Goal: Communication & Community: Answer question/provide support

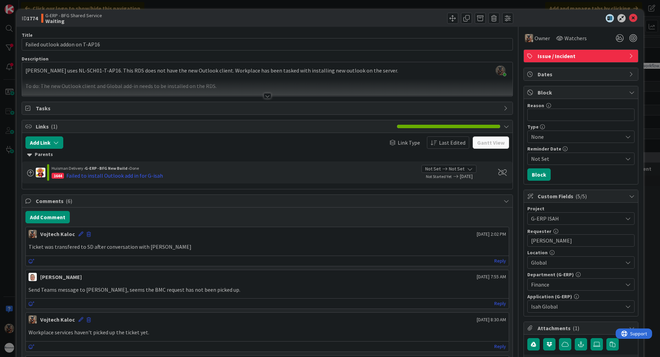
scroll to position [1068, 0]
click at [6, 177] on div "ID 1774 G-ERP - BFG Shared Service Waiting Title 30 / 128 Failed outlook addon …" at bounding box center [330, 178] width 660 height 357
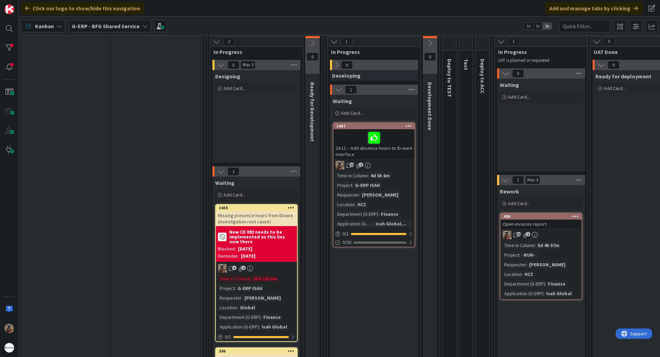
scroll to position [172, 0]
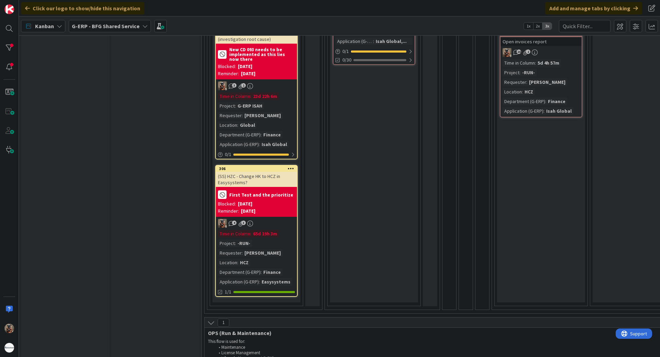
click at [323, 223] on div "2 Design 2 In Progress 0 Max 3 Designing Add Card... 2 Waiting Add Card... 1655…" at bounding box center [265, 72] width 118 height 484
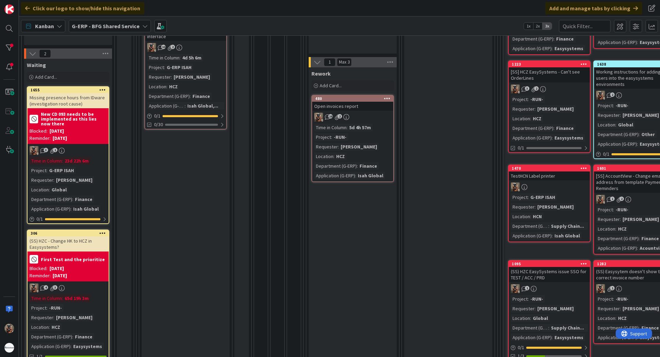
scroll to position [0, 251]
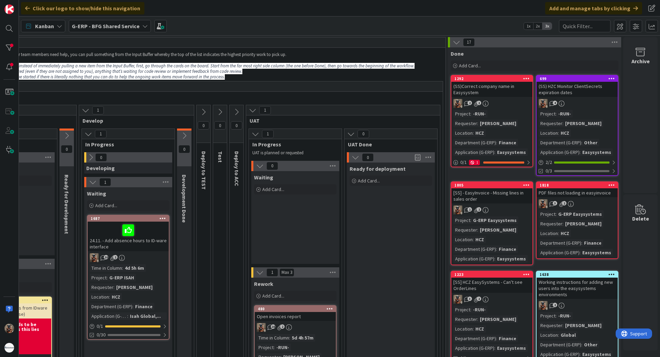
drag, startPoint x: 363, startPoint y: 208, endPoint x: 436, endPoint y: 86, distance: 142.2
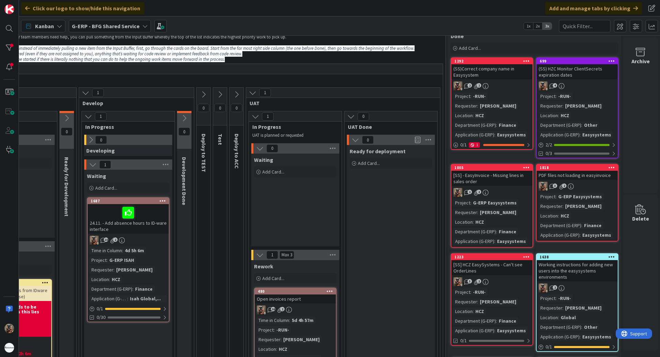
scroll to position [34, 251]
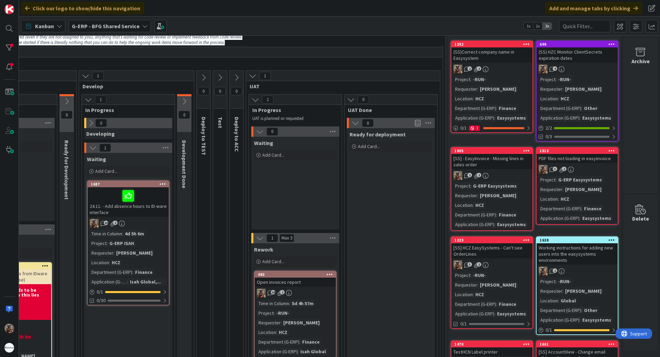
click at [289, 301] on span ":" at bounding box center [289, 304] width 1 height 8
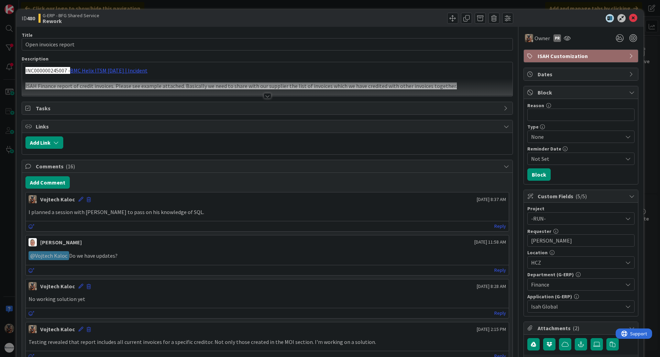
click at [227, 94] on div at bounding box center [267, 88] width 491 height 18
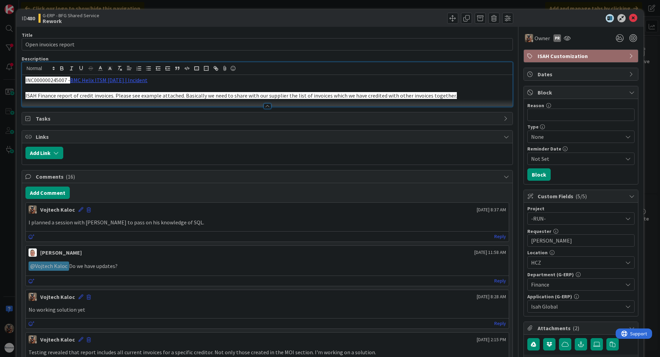
click at [264, 105] on div at bounding box center [268, 107] width 8 height 6
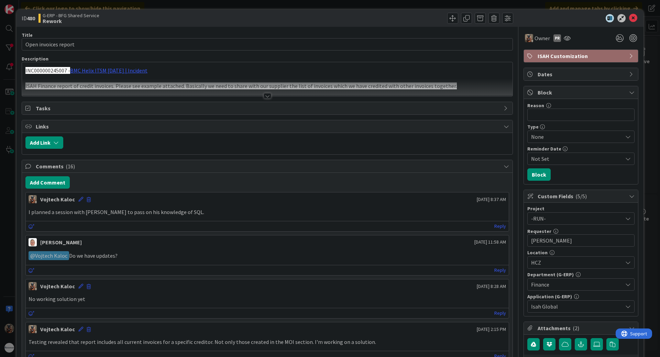
click at [268, 98] on div at bounding box center [268, 96] width 8 height 6
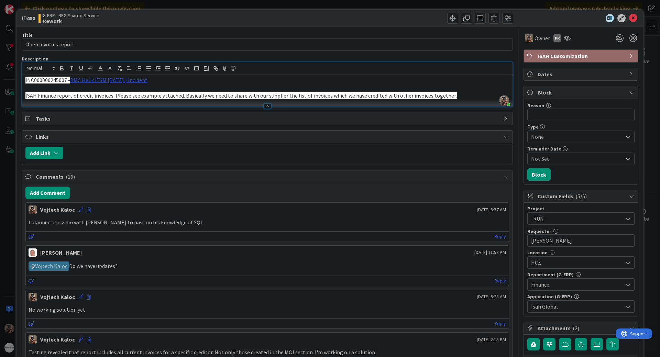
click at [141, 80] on link "BMC Helix ITSM [DATE] | Incident" at bounding box center [108, 80] width 77 height 7
click at [123, 100] on div at bounding box center [267, 102] width 491 height 7
click at [125, 72] on div "[PERSON_NAME] just joined INC000000245007 - BMC Helix ITSM [DATE] | Incident IS…" at bounding box center [267, 84] width 491 height 44
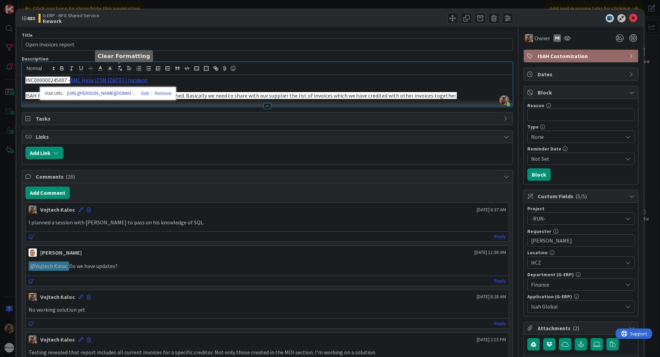
click at [98, 95] on link "[URL][PERSON_NAME][DOMAIN_NAME]" at bounding box center [101, 93] width 69 height 9
click at [275, 262] on p "﻿ @ [PERSON_NAME] ﻿ Do we have updates?" at bounding box center [268, 266] width 478 height 9
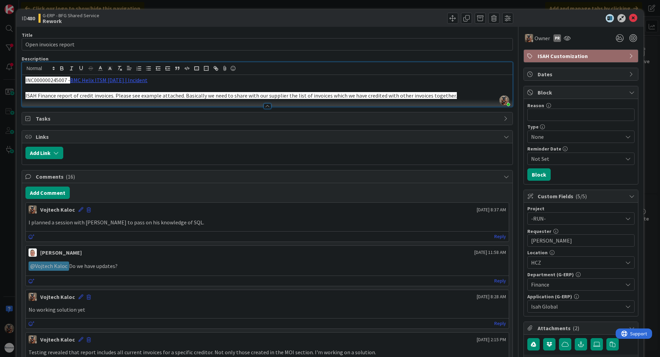
click at [275, 262] on p "﻿ @ [PERSON_NAME] ﻿ Do we have updates?" at bounding box center [268, 266] width 478 height 9
click at [6, 217] on div "ID 480 G-ERP - BFG Shared Service Rework Title 20 / 128 Open invoices report De…" at bounding box center [330, 178] width 660 height 357
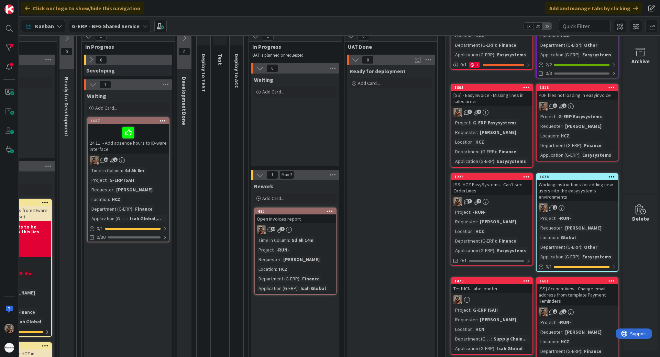
scroll to position [103, 251]
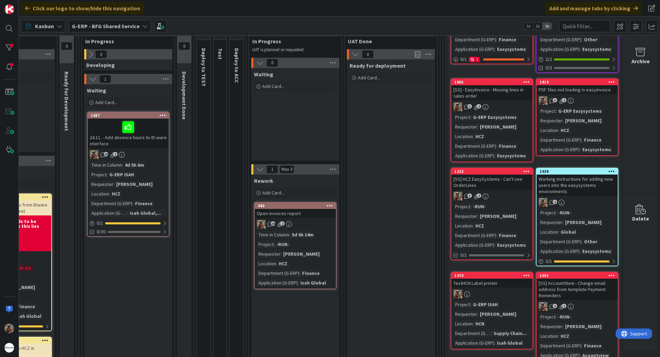
click at [313, 220] on div "16 2" at bounding box center [295, 224] width 81 height 9
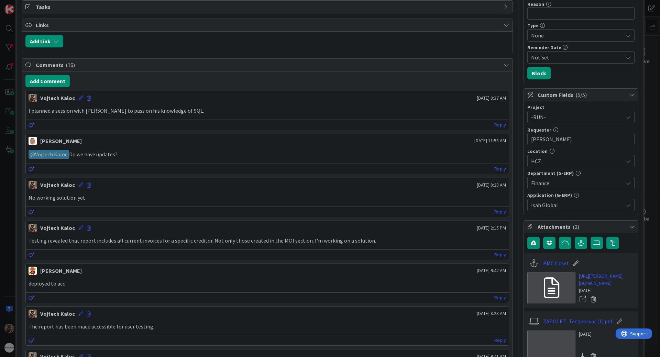
scroll to position [138, 0]
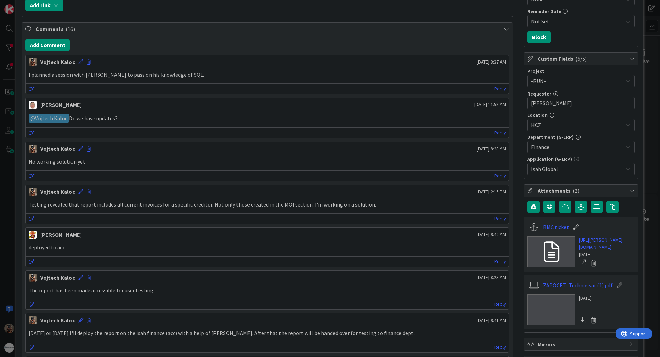
drag, startPoint x: 163, startPoint y: 170, endPoint x: 167, endPoint y: 171, distance: 3.9
click at [167, 171] on div "Reply" at bounding box center [267, 176] width 483 height 10
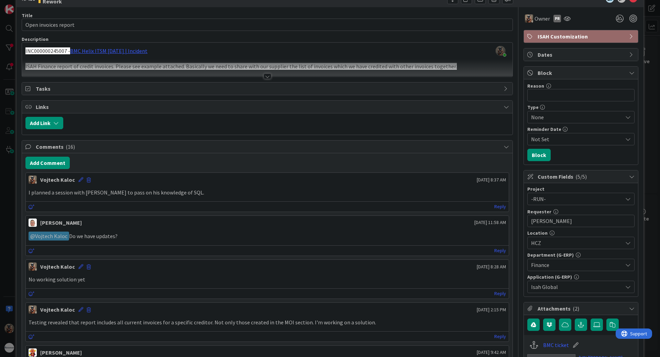
scroll to position [0, 0]
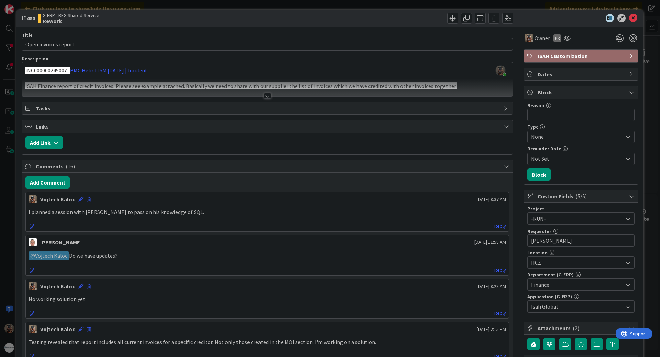
click at [256, 93] on div at bounding box center [267, 88] width 491 height 18
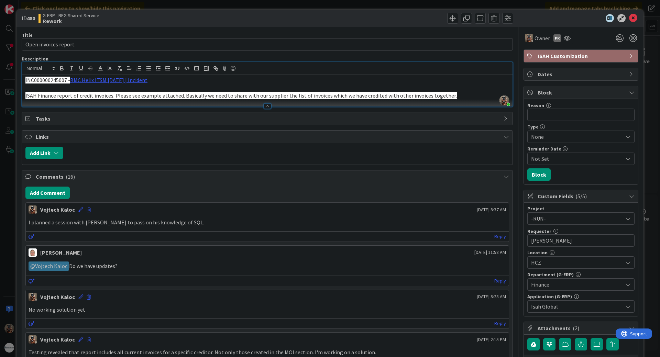
click at [504, 177] on icon at bounding box center [507, 177] width 6 height 6
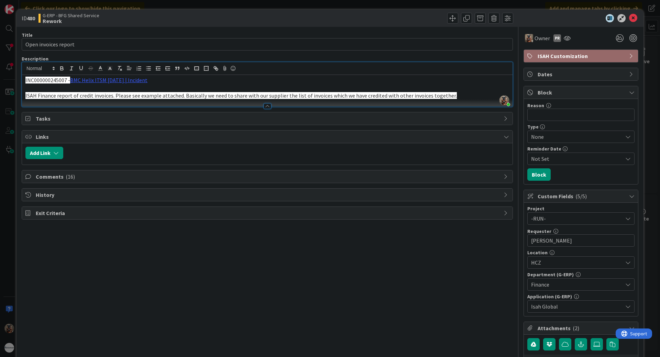
click at [602, 2] on div "ID 480 G-ERP - BFG Shared Service Rework Title 20 / 128 Open invoices report De…" at bounding box center [330, 178] width 660 height 357
